Goal: Find specific page/section: Find specific page/section

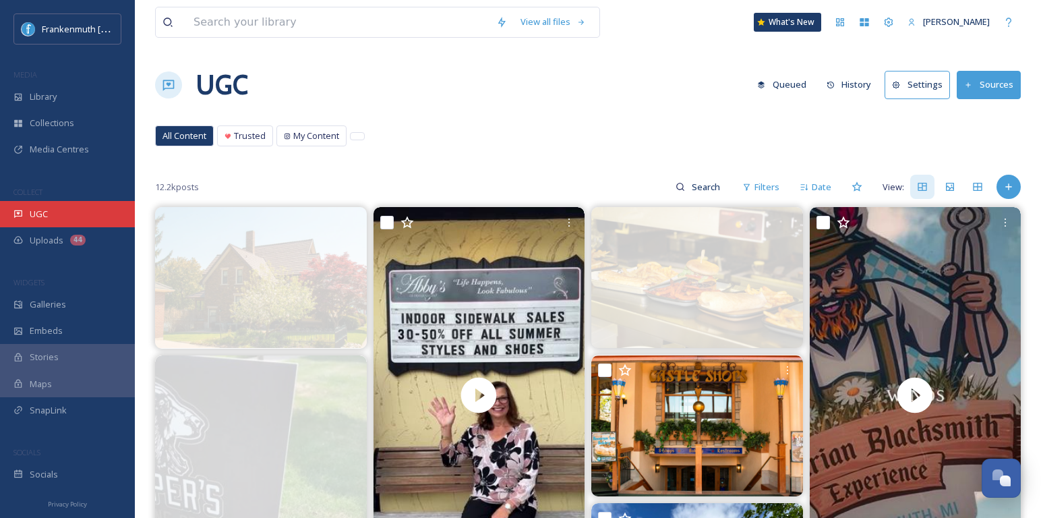
scroll to position [570, 0]
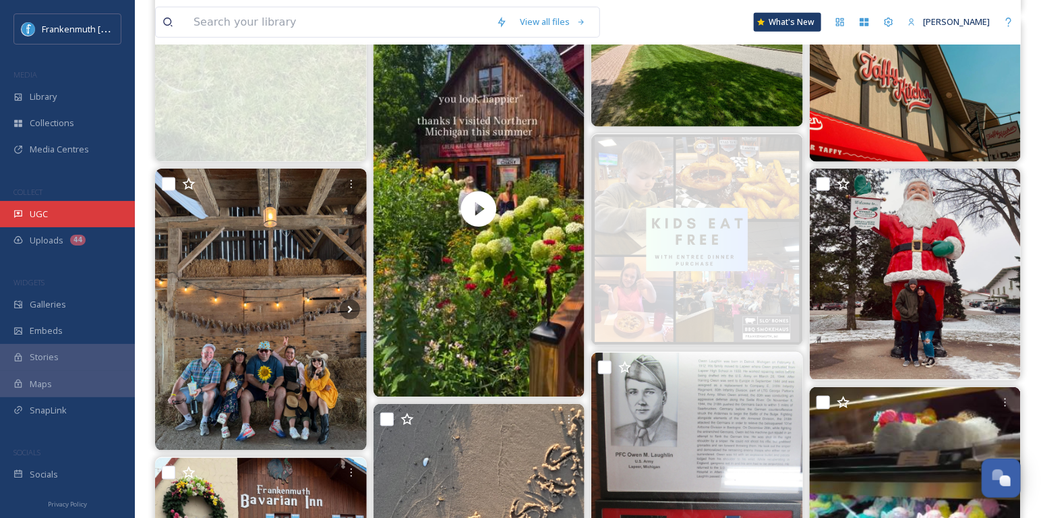
click at [51, 205] on div "UGC" at bounding box center [67, 214] width 135 height 26
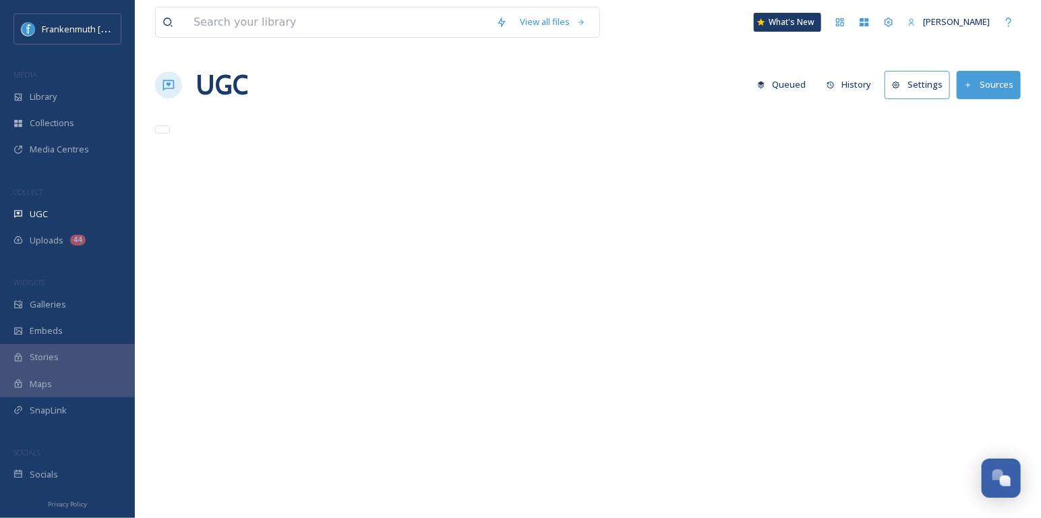
click at [69, 466] on div "Socials" at bounding box center [67, 474] width 135 height 26
